Goal: Information Seeking & Learning: Learn about a topic

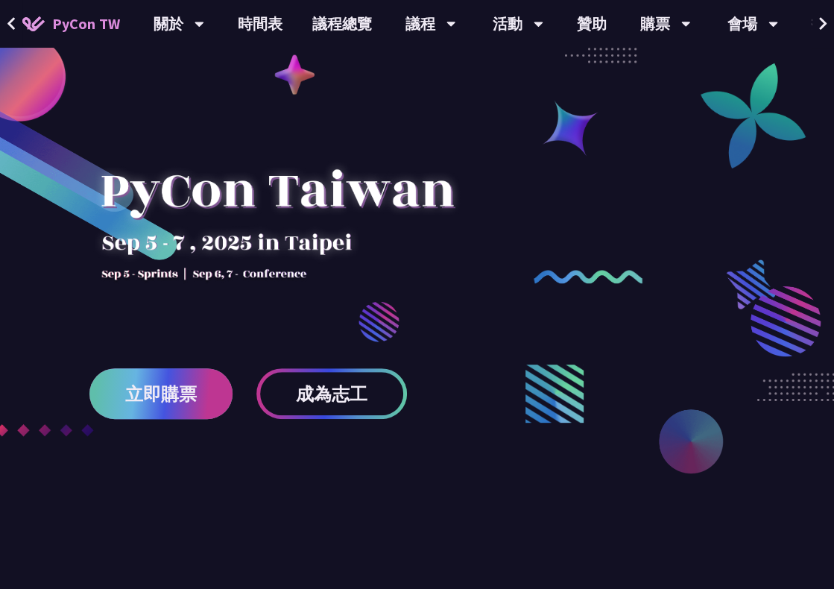
click at [126, 402] on span "立即購票" at bounding box center [161, 394] width 72 height 19
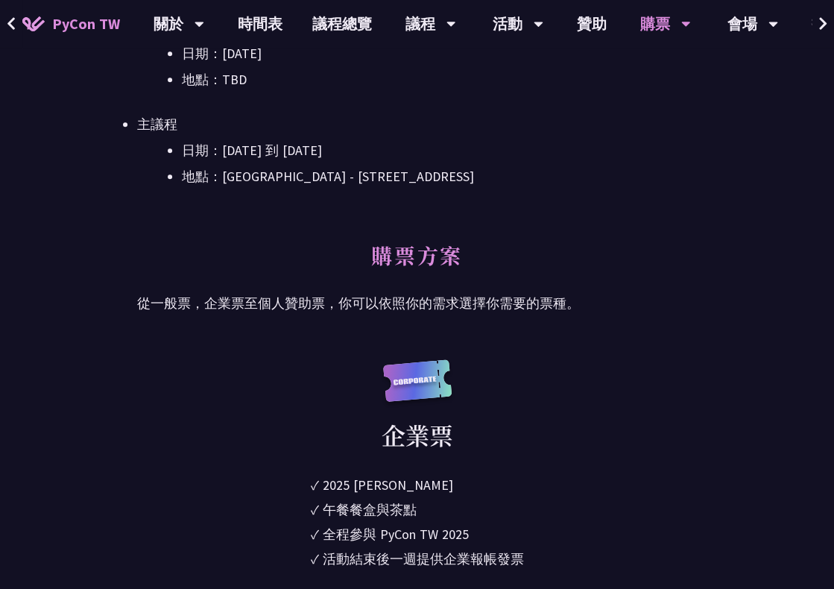
scroll to position [547, 0]
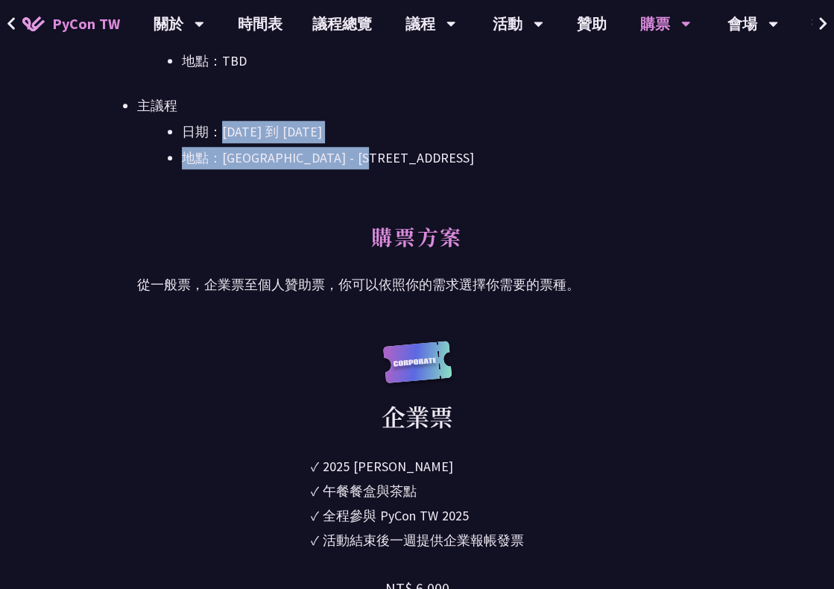
drag, startPoint x: 221, startPoint y: 136, endPoint x: 481, endPoint y: 161, distance: 261.4
click at [464, 156] on ul "日期：[DATE] 到 [DATE] 地點：[GEOGRAPHIC_DATA] - ​[STREET_ADDRESS]" at bounding box center [417, 145] width 560 height 48
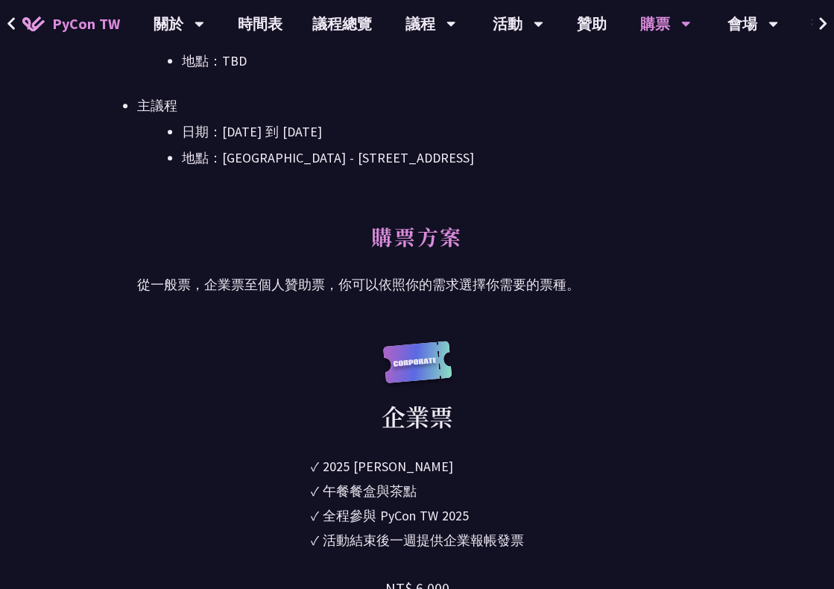
click at [577, 205] on div "大會資訊 衝刺開發 日期：[DATE] 地點：TBD 主議程 日期：[DATE] 到 [DATE] 地點：[GEOGRAPHIC_DATA] - ​[STRE…" at bounding box center [417, 84] width 560 height 276
click at [467, 130] on li "日期：[DATE] 到 [DATE]" at bounding box center [439, 132] width 515 height 22
click at [252, 21] on link "時間表" at bounding box center [260, 24] width 75 height 48
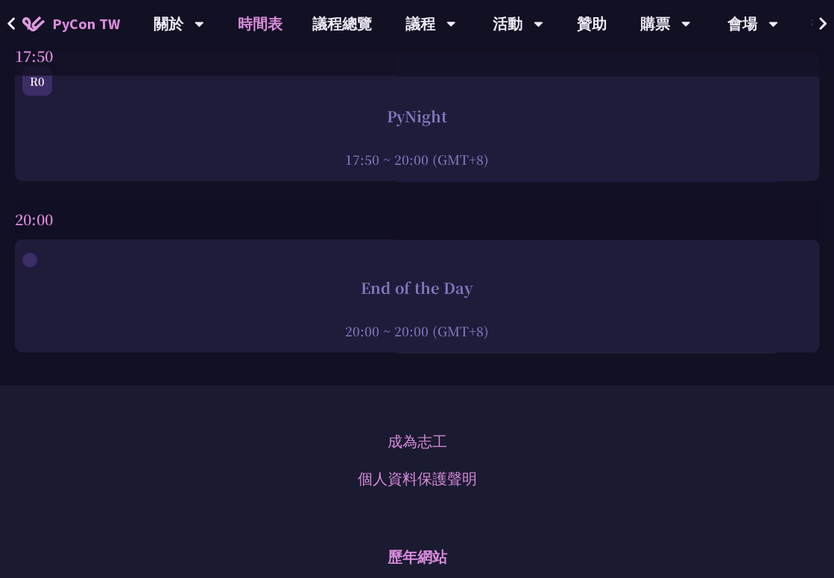
scroll to position [6561, 0]
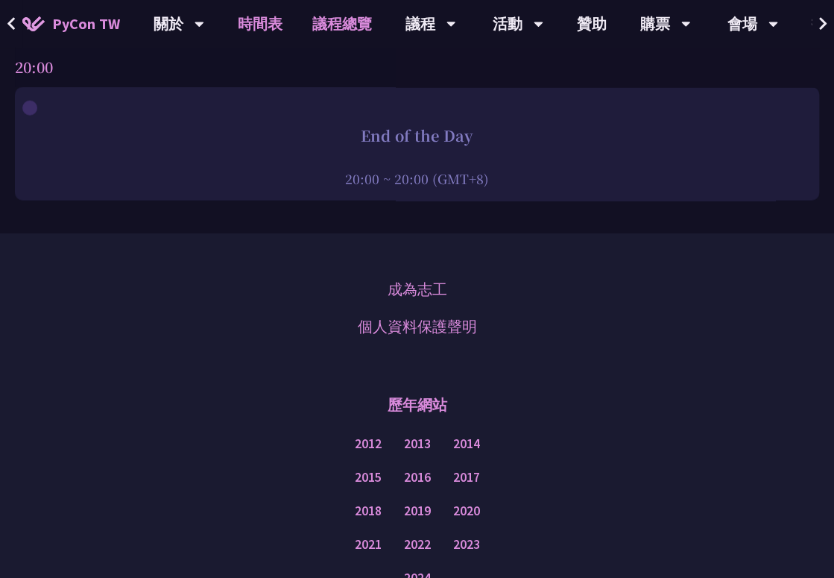
click at [331, 24] on link "議程總覽" at bounding box center [341, 24] width 89 height 48
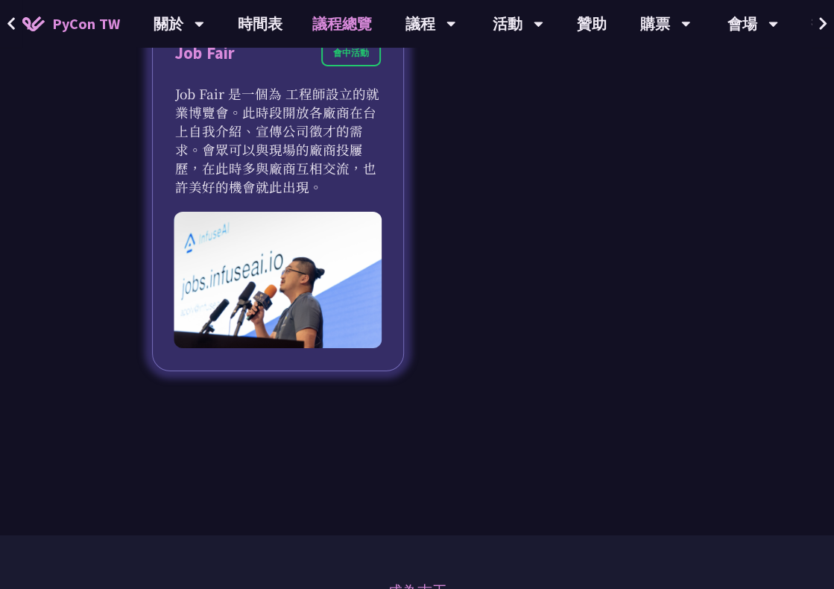
scroll to position [2088, 0]
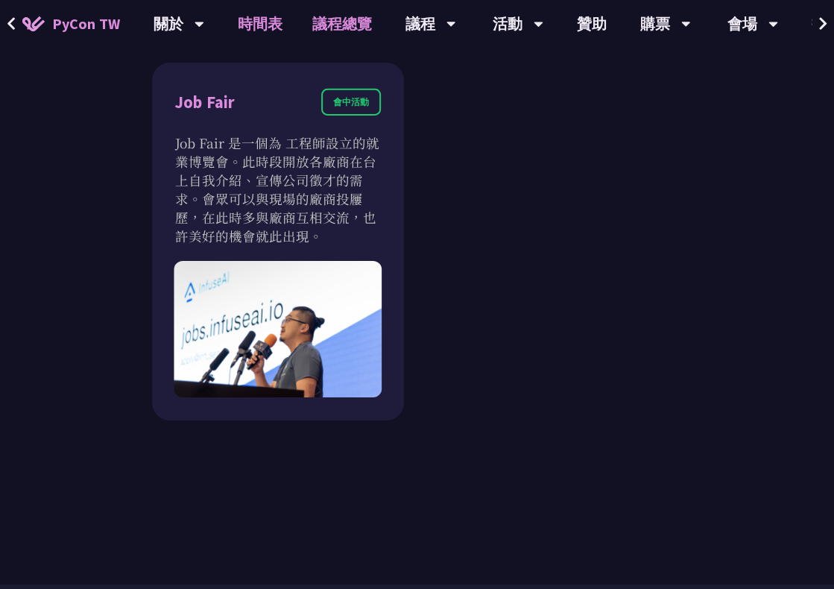
click at [254, 17] on link "時間表" at bounding box center [260, 24] width 75 height 48
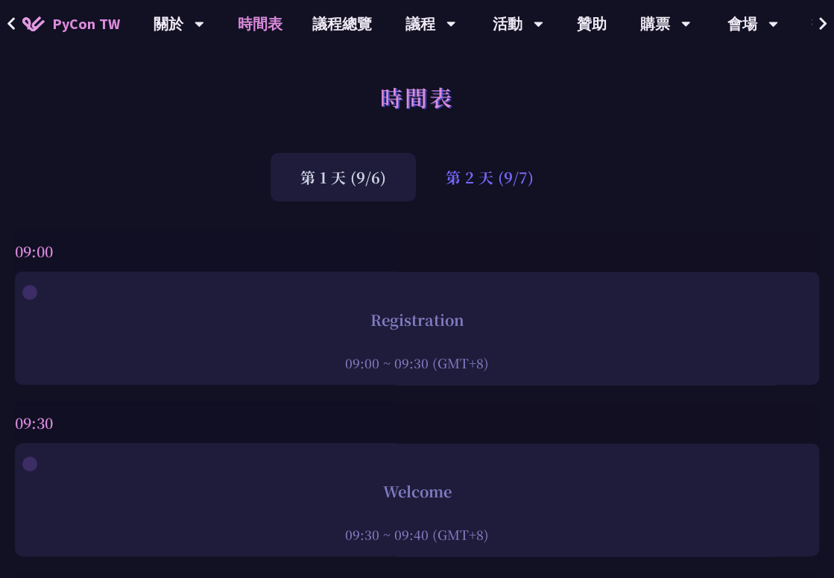
click at [476, 189] on div "第 2 天 (9/7)" at bounding box center [490, 177] width 148 height 48
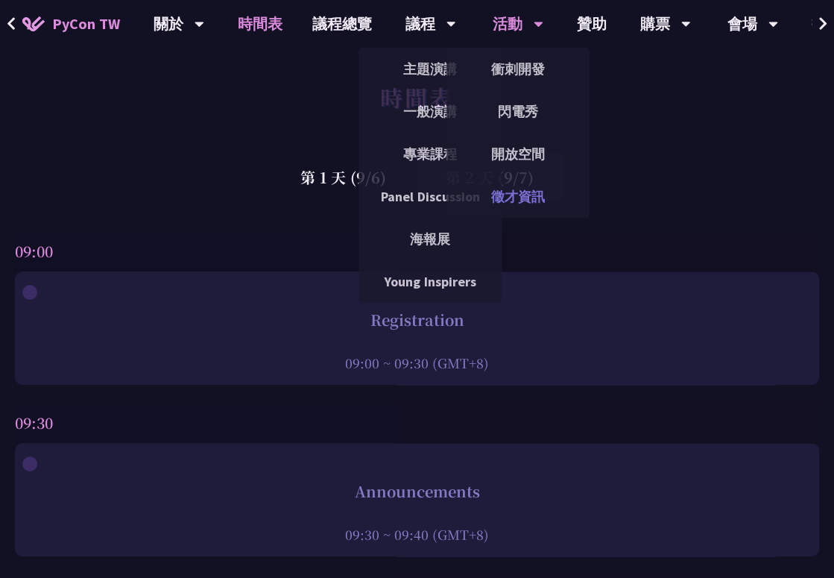
click at [520, 189] on link "徵才資訊" at bounding box center [518, 196] width 143 height 35
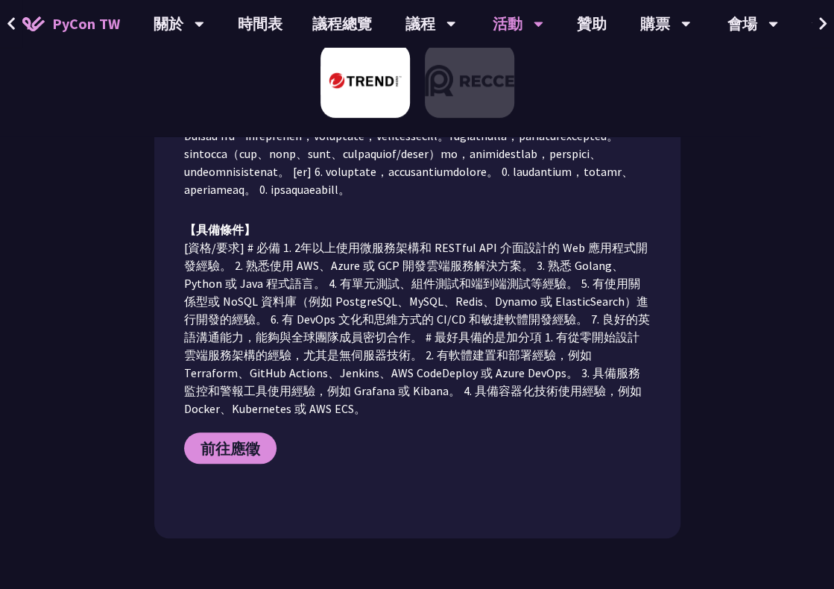
scroll to position [347, 0]
